Goal: Task Accomplishment & Management: Use online tool/utility

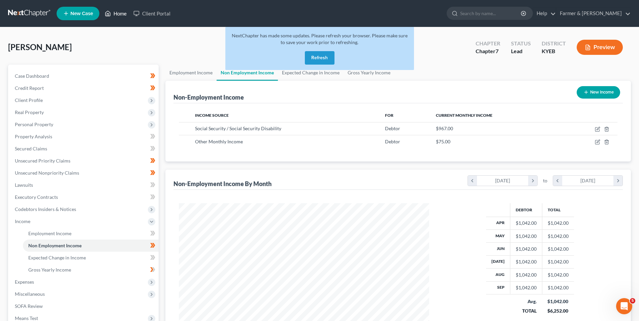
click at [108, 11] on icon at bounding box center [108, 13] width 6 height 8
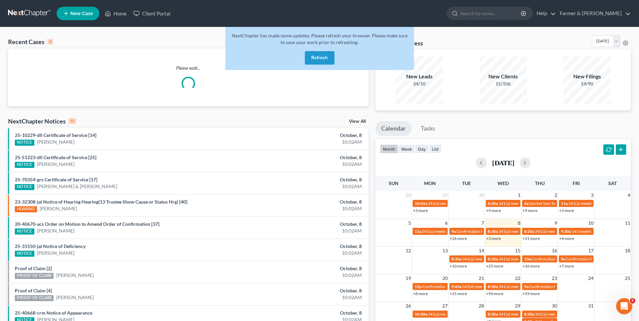
click at [315, 60] on button "Refresh" at bounding box center [320, 57] width 30 height 13
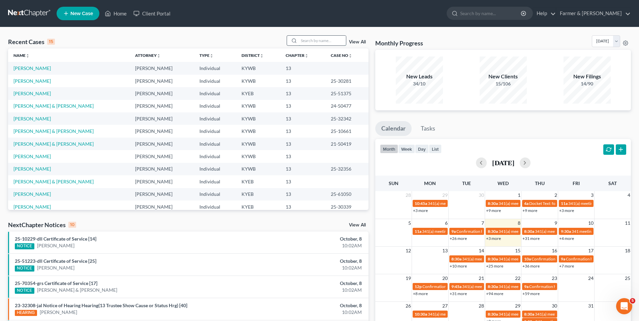
click at [317, 39] on input "search" at bounding box center [322, 41] width 47 height 10
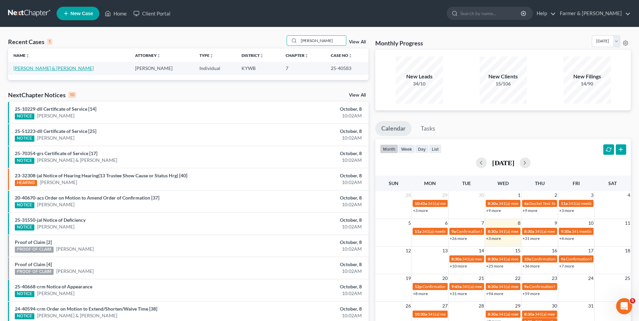
type input "[PERSON_NAME]"
click at [35, 68] on link "[PERSON_NAME] & [PERSON_NAME]" at bounding box center [53, 68] width 80 height 6
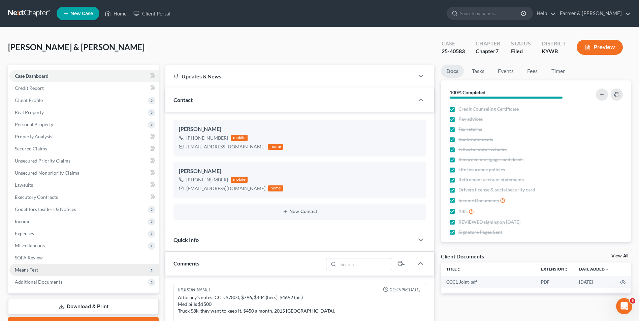
scroll to position [113, 0]
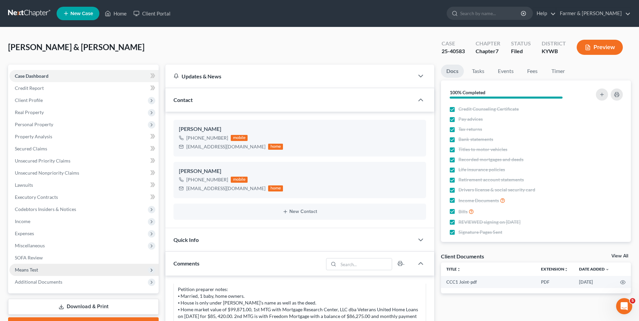
click at [37, 267] on span "Means Test" at bounding box center [83, 270] width 149 height 12
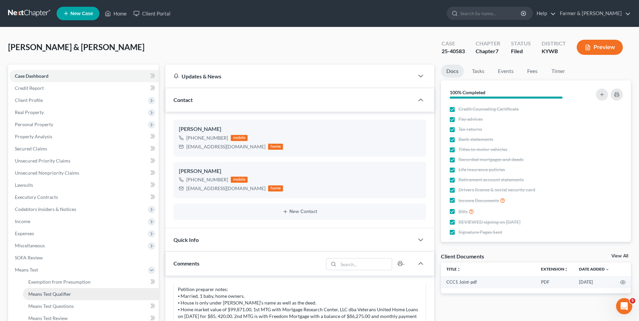
click at [58, 296] on span "Means Test Qualifier" at bounding box center [49, 294] width 43 height 6
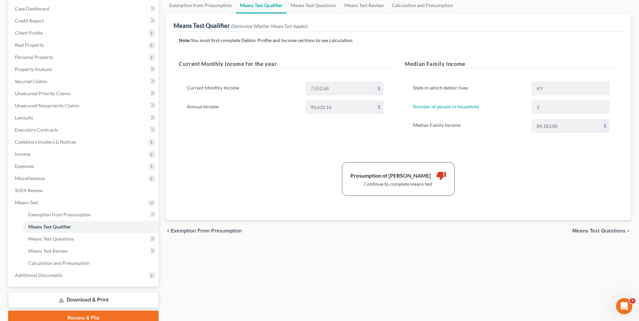
scroll to position [97, 0]
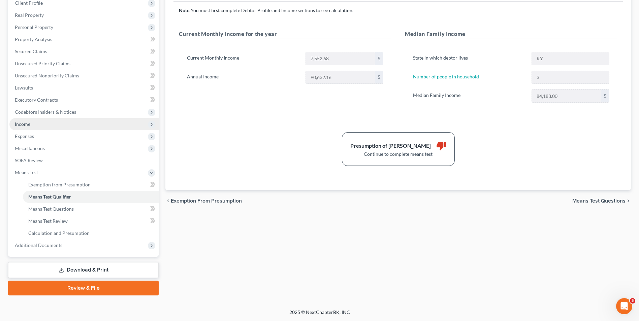
click at [37, 124] on span "Income" at bounding box center [83, 124] width 149 height 12
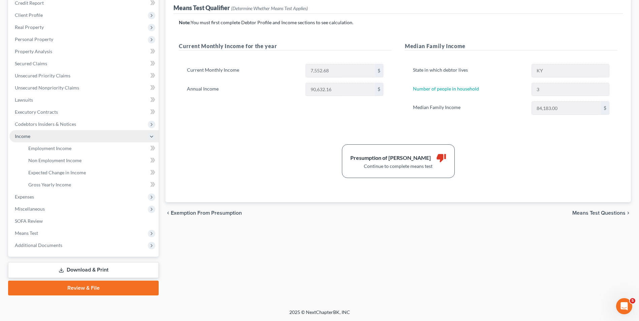
scroll to position [85, 0]
click at [43, 147] on span "Employment Income" at bounding box center [49, 148] width 43 height 6
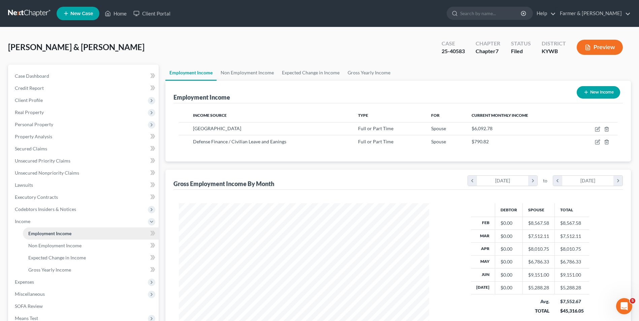
scroll to position [125, 263]
click at [32, 77] on span "Case Dashboard" at bounding box center [32, 76] width 34 height 6
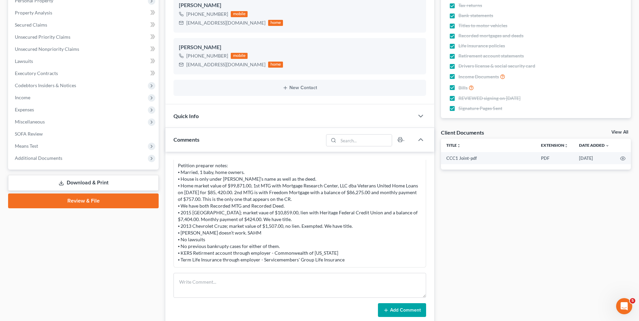
scroll to position [90, 0]
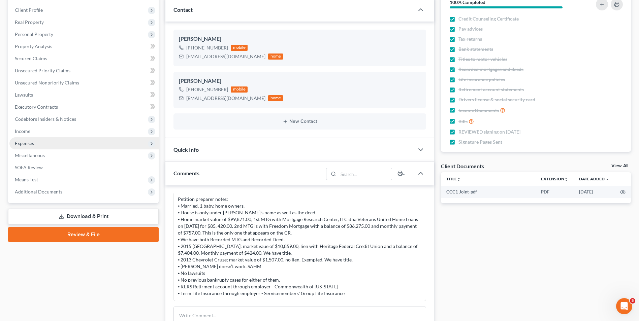
click at [37, 141] on span "Expenses" at bounding box center [83, 143] width 149 height 12
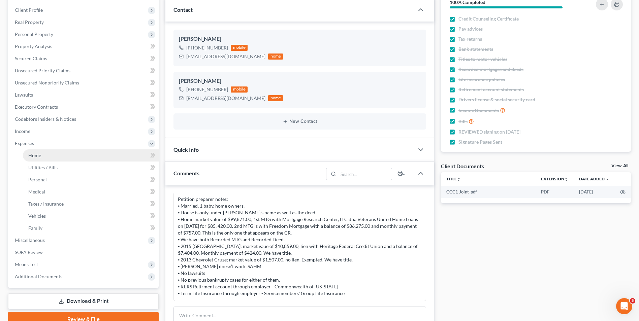
click at [41, 153] on link "Home" at bounding box center [91, 155] width 136 height 12
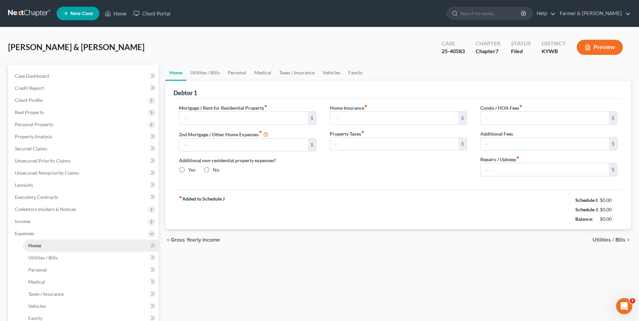
type input "757.19"
type input "0.00"
radio input "true"
type input "0.00"
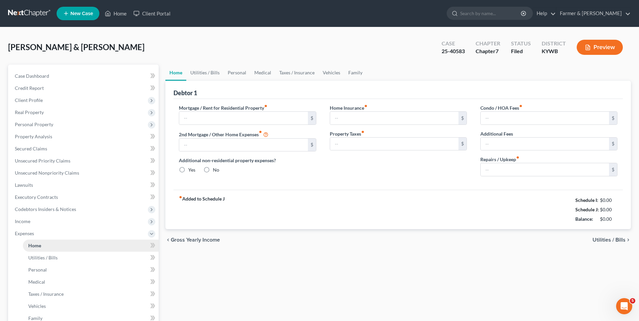
type input "0.00"
type input "150.00"
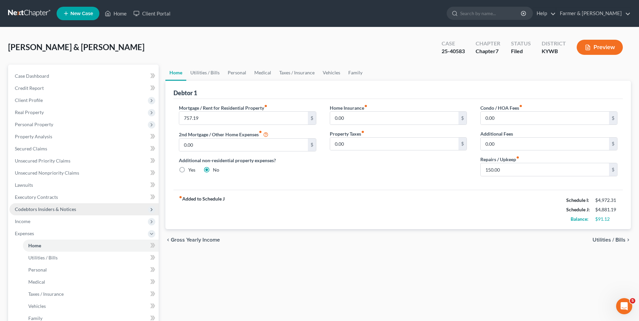
scroll to position [122, 0]
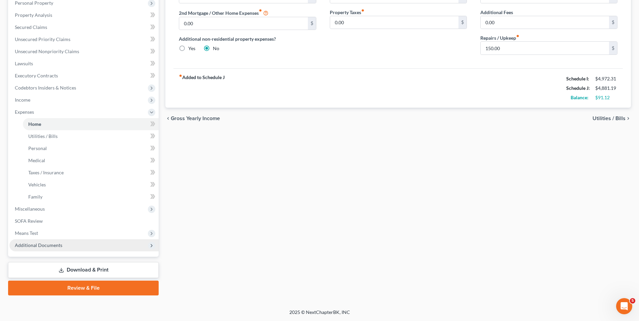
click at [42, 246] on span "Additional Documents" at bounding box center [38, 245] width 47 height 6
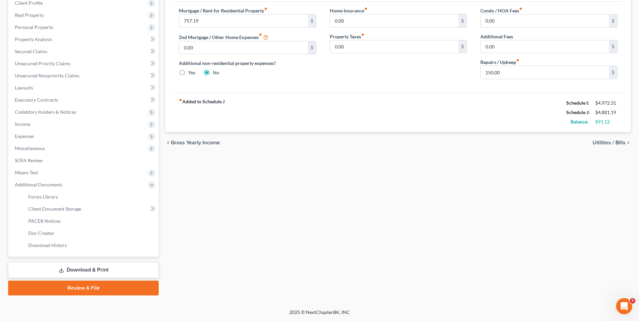
scroll to position [97, 0]
click at [55, 222] on span "PACER Notices" at bounding box center [44, 221] width 32 height 6
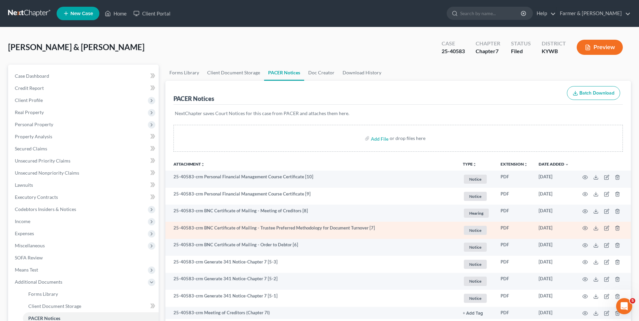
scroll to position [97, 0]
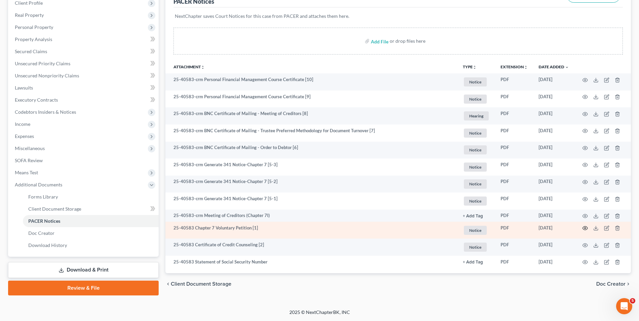
click at [584, 229] on circle "button" at bounding box center [584, 228] width 1 height 1
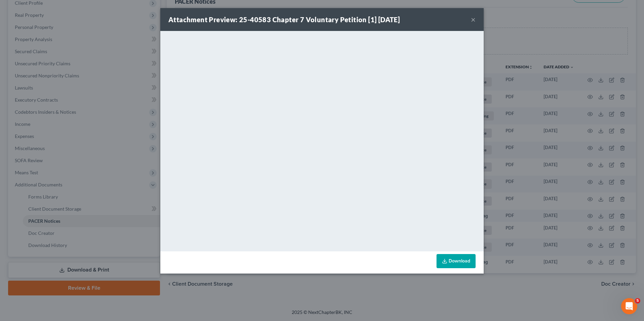
click at [472, 21] on button "×" at bounding box center [473, 19] width 5 height 8
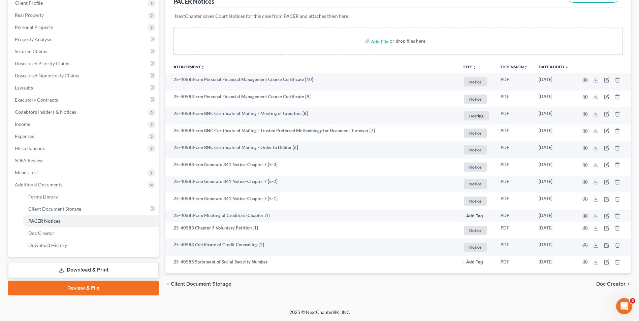
scroll to position [0, 0]
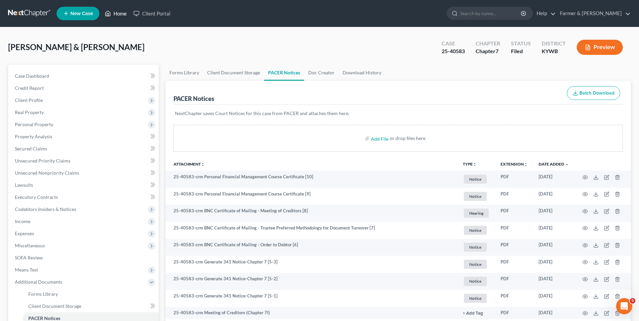
click at [115, 11] on link "Home" at bounding box center [115, 13] width 29 height 12
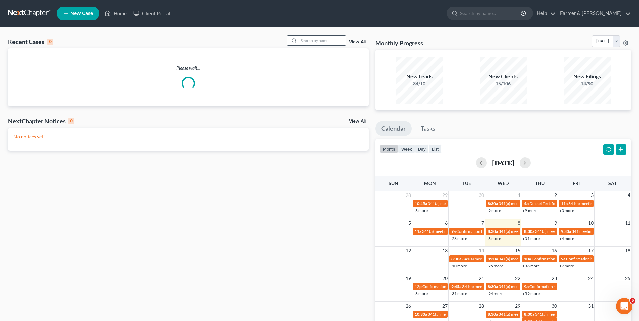
click at [322, 39] on input "search" at bounding box center [322, 41] width 47 height 10
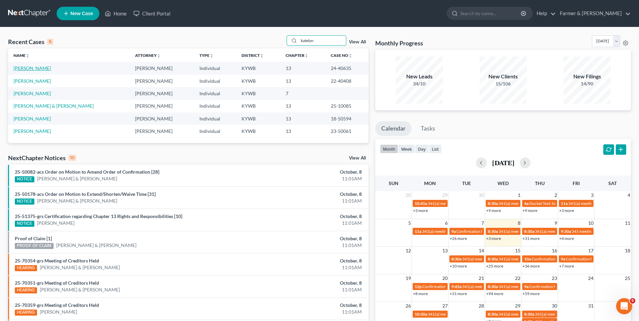
type input "katelyn"
click at [22, 69] on link "[PERSON_NAME]" at bounding box center [31, 68] width 37 height 6
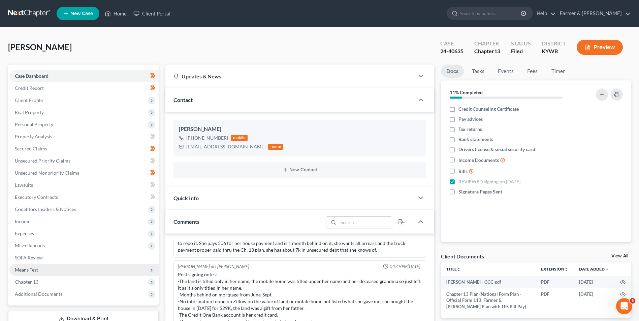
scroll to position [135, 0]
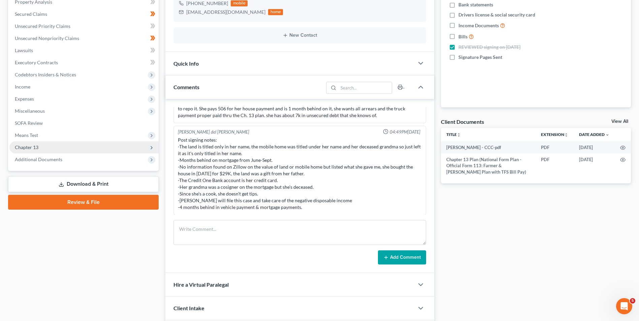
click at [35, 150] on span "Chapter 13" at bounding box center [83, 147] width 149 height 12
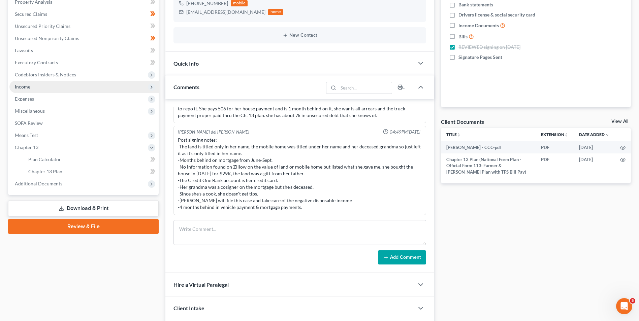
scroll to position [0, 0]
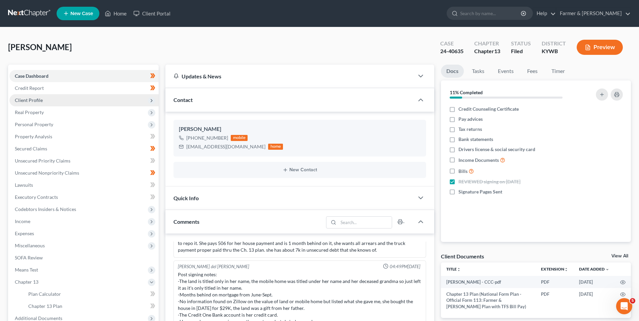
click at [34, 102] on span "Client Profile" at bounding box center [29, 100] width 28 height 6
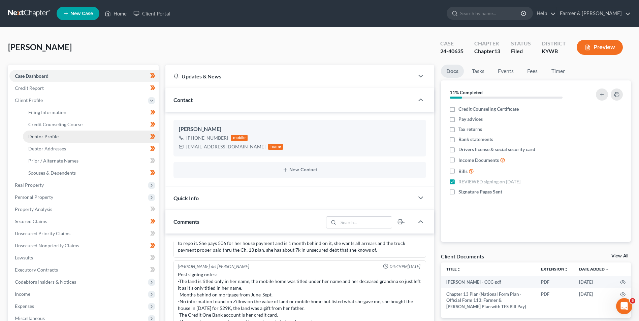
click at [48, 138] on span "Debtor Profile" at bounding box center [43, 137] width 30 height 6
select select "0"
select select "2"
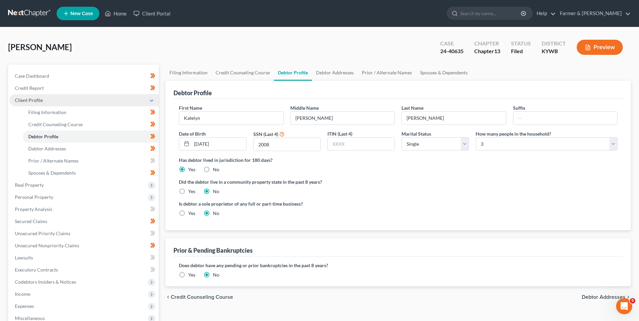
click at [47, 101] on span "Client Profile" at bounding box center [83, 100] width 149 height 12
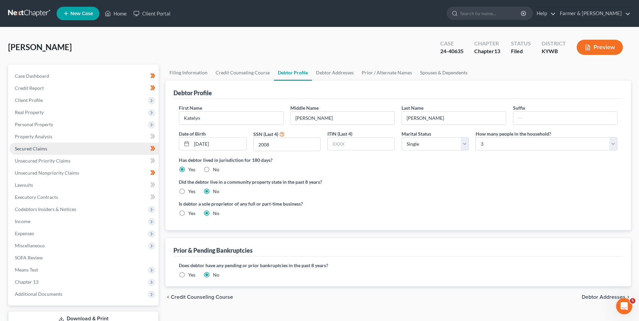
click at [37, 149] on span "Secured Claims" at bounding box center [31, 149] width 32 height 6
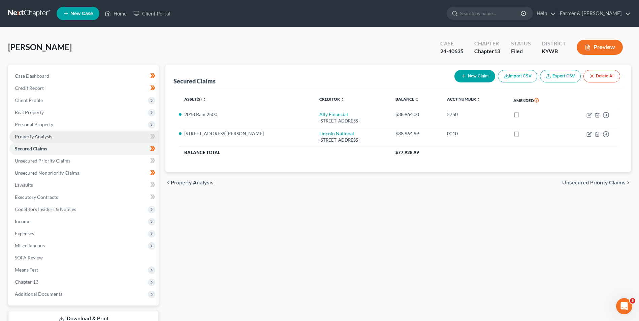
click at [38, 139] on link "Property Analysis" at bounding box center [83, 137] width 149 height 12
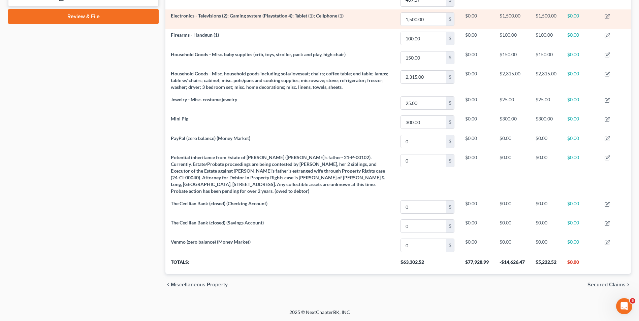
scroll to position [152, 0]
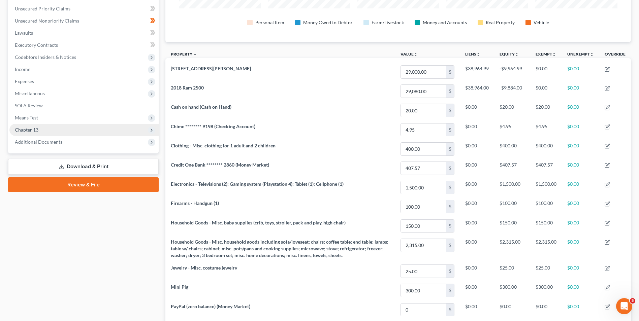
click at [40, 132] on span "Chapter 13" at bounding box center [83, 130] width 149 height 12
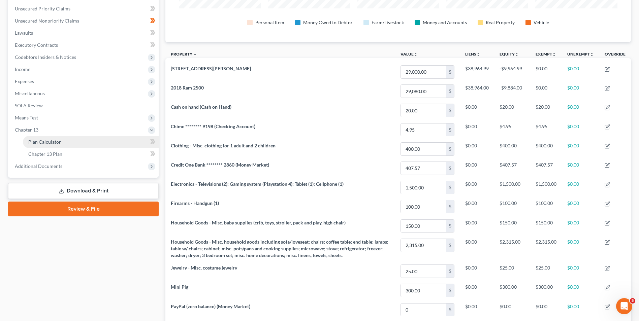
click at [45, 145] on link "Plan Calculator" at bounding box center [91, 142] width 136 height 12
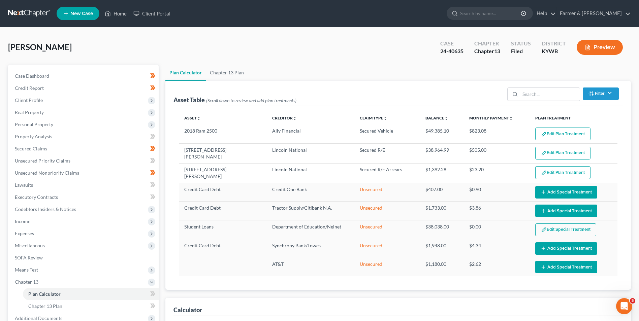
scroll to position [112, 0]
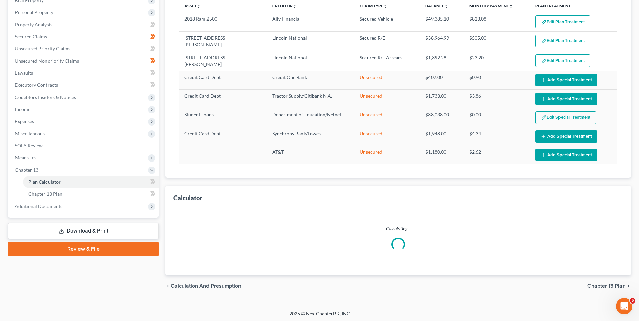
select select "59"
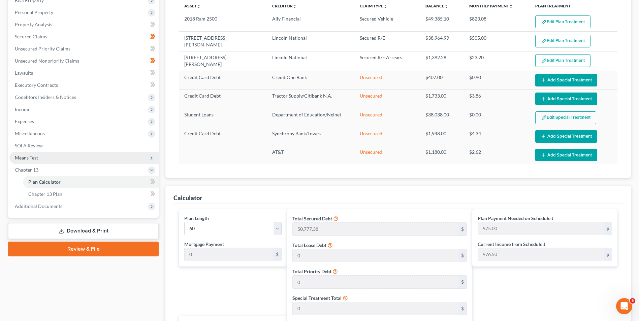
click at [37, 159] on span "Means Test" at bounding box center [26, 158] width 23 height 6
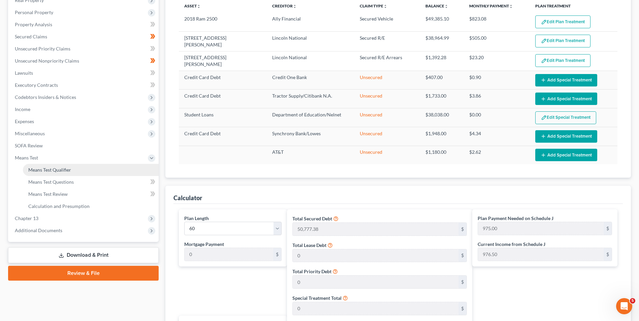
click at [46, 169] on span "Means Test Qualifier" at bounding box center [49, 170] width 43 height 6
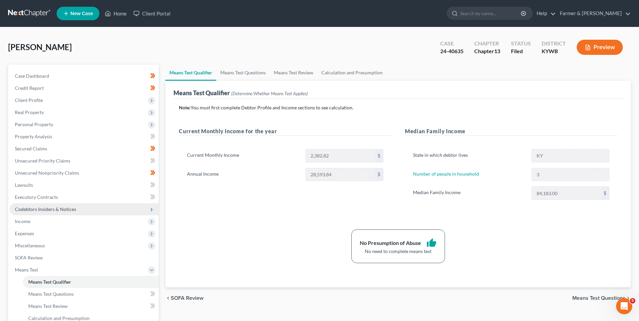
scroll to position [97, 0]
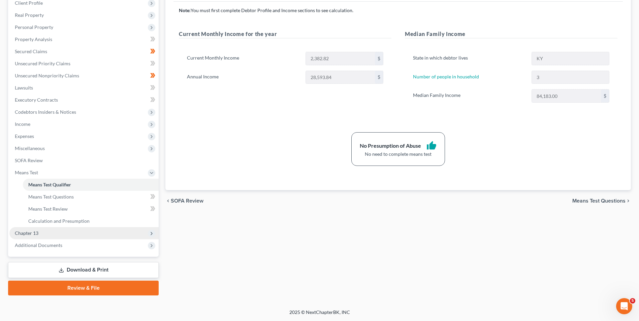
click at [35, 234] on span "Chapter 13" at bounding box center [27, 233] width 24 height 6
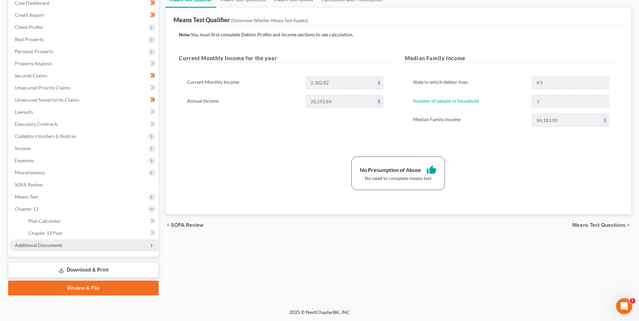
scroll to position [73, 0]
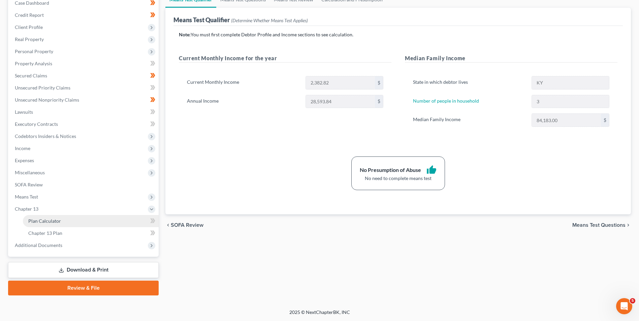
click at [48, 223] on span "Plan Calculator" at bounding box center [44, 221] width 33 height 6
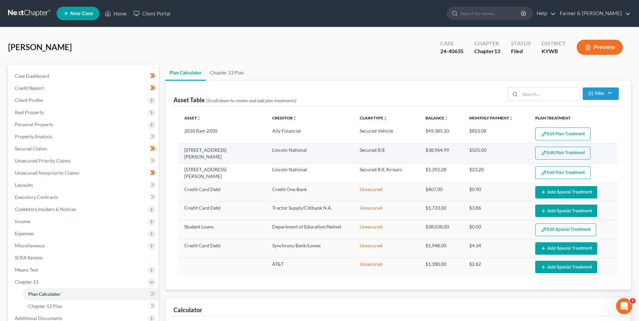
select select "59"
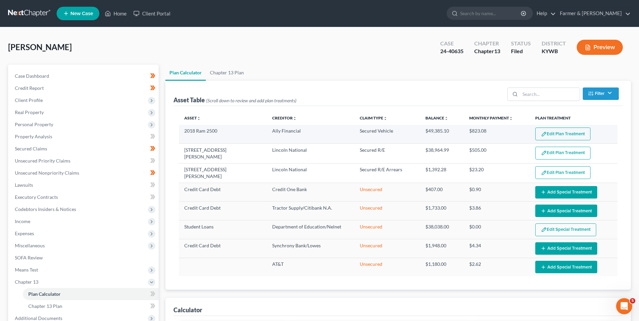
click at [556, 135] on button "Edit Plan Treatment" at bounding box center [562, 134] width 55 height 13
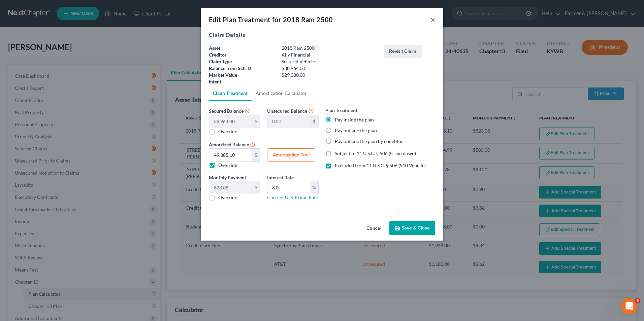
click at [432, 19] on button "×" at bounding box center [432, 19] width 5 height 8
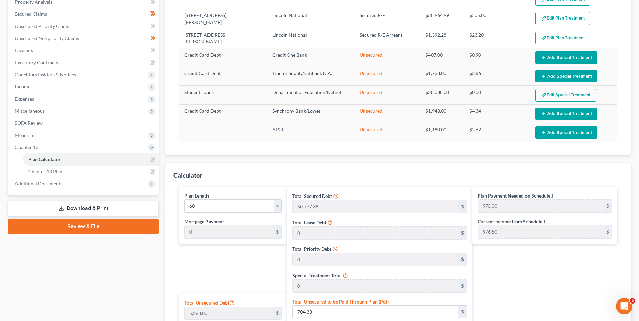
scroll to position [101, 0]
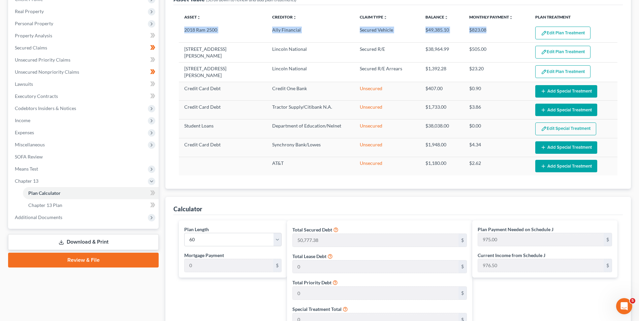
drag, startPoint x: 487, startPoint y: 30, endPoint x: 177, endPoint y: 25, distance: 310.1
click at [177, 25] on div "Asset unfold_more expand_more expand_less Creditor unfold_more expand_more expa…" at bounding box center [397, 97] width 449 height 184
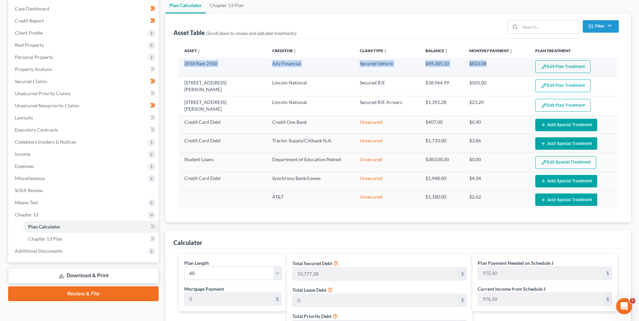
click at [258, 63] on td "2018 Ram 2500" at bounding box center [223, 67] width 88 height 19
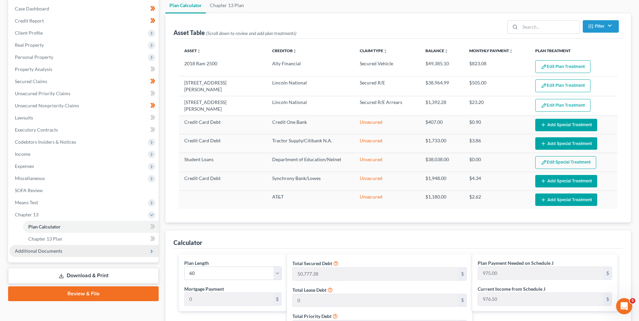
click at [40, 252] on span "Additional Documents" at bounding box center [38, 251] width 47 height 6
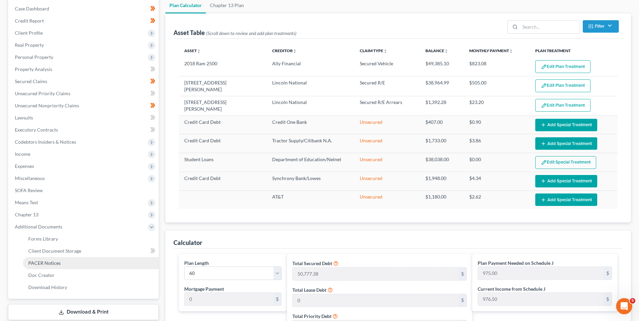
click at [46, 265] on span "PACER Notices" at bounding box center [44, 263] width 32 height 6
